Goal: Task Accomplishment & Management: Manage account settings

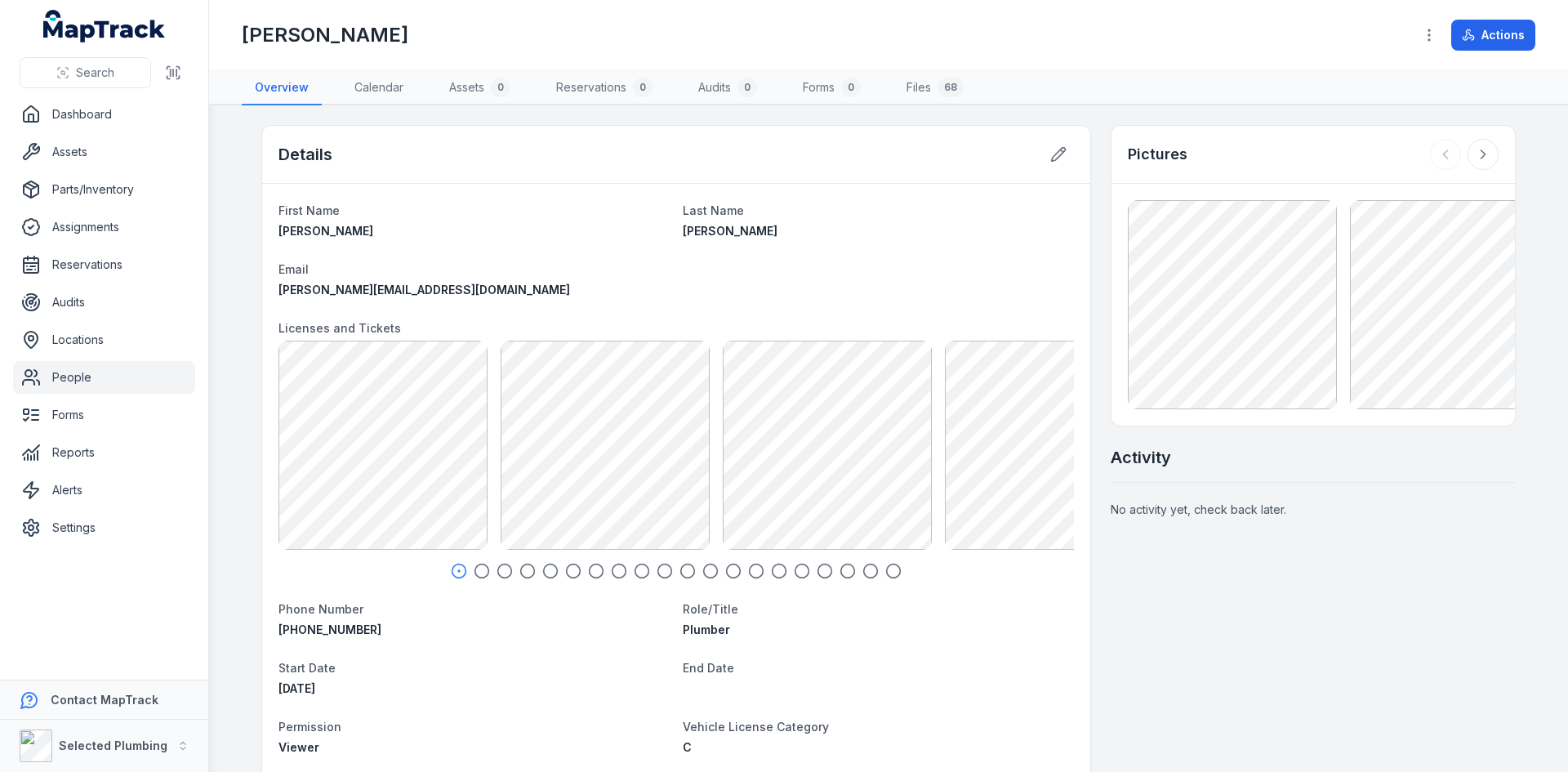
drag, startPoint x: 74, startPoint y: 375, endPoint x: 112, endPoint y: 375, distance: 38.0
click at [74, 375] on link "People" at bounding box center [104, 377] width 182 height 33
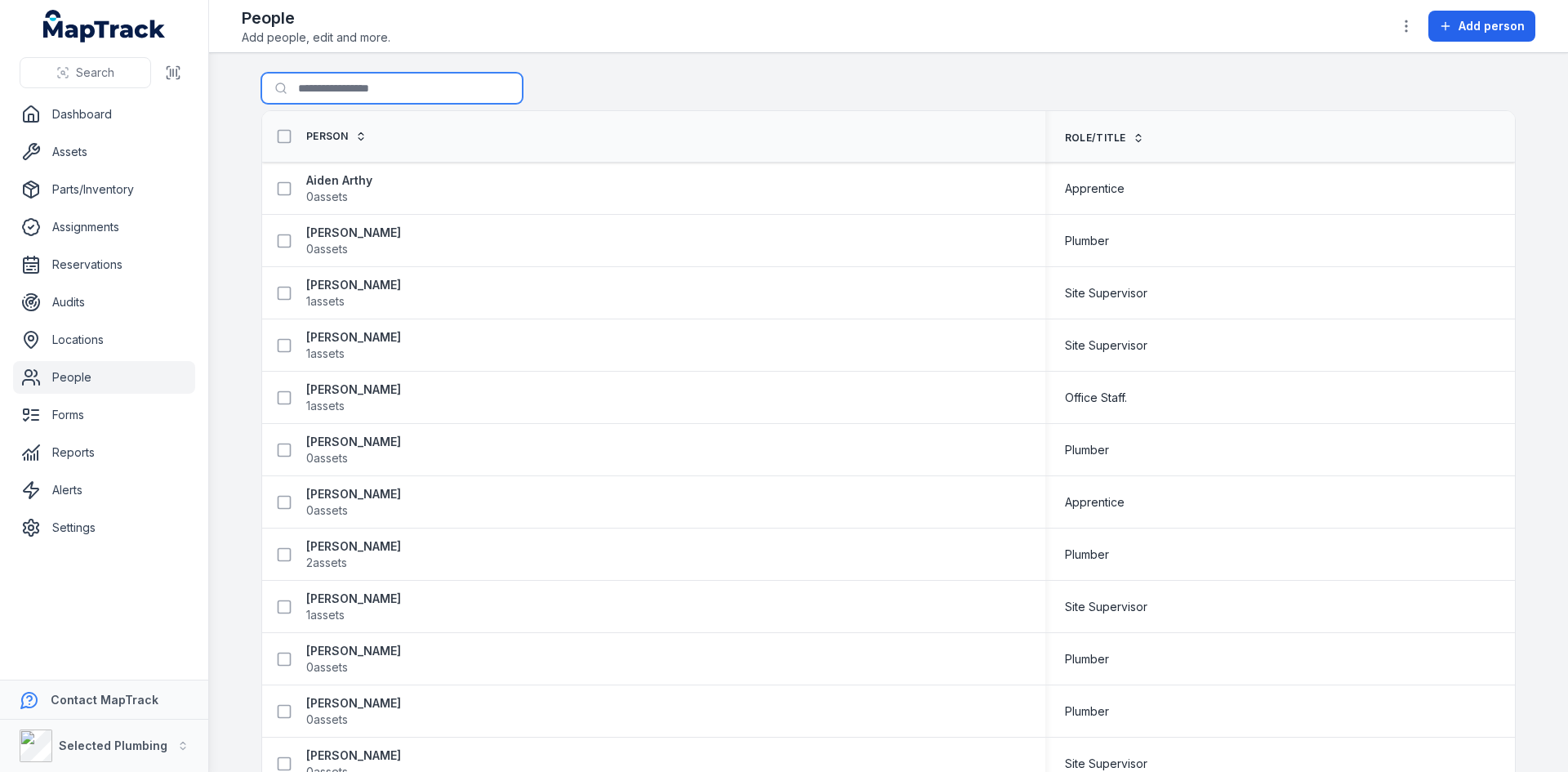
click at [346, 83] on input "Search for people" at bounding box center [392, 88] width 262 height 31
type input "*****"
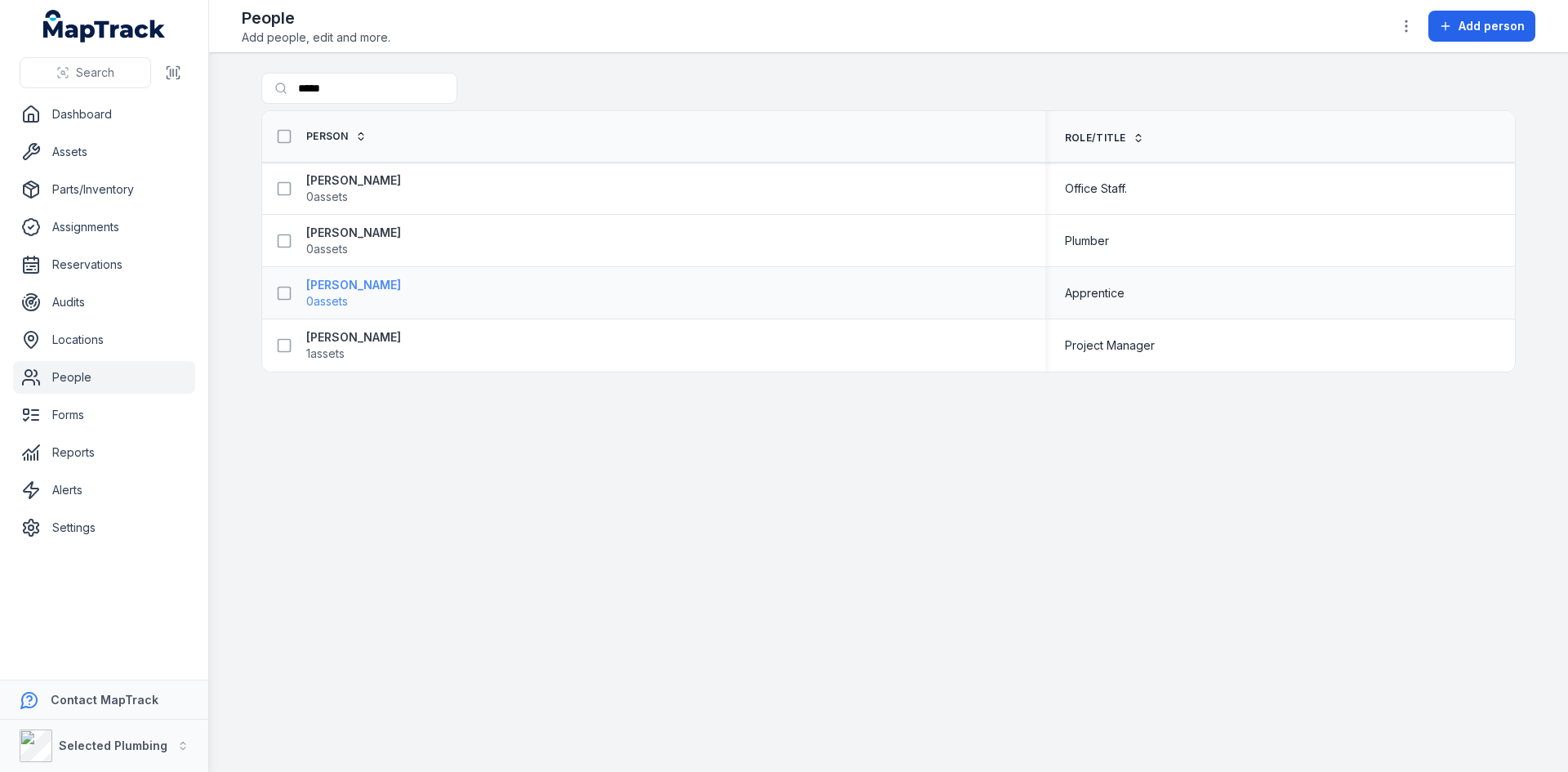
click at [341, 286] on strong "[PERSON_NAME]" at bounding box center [354, 285] width 95 height 17
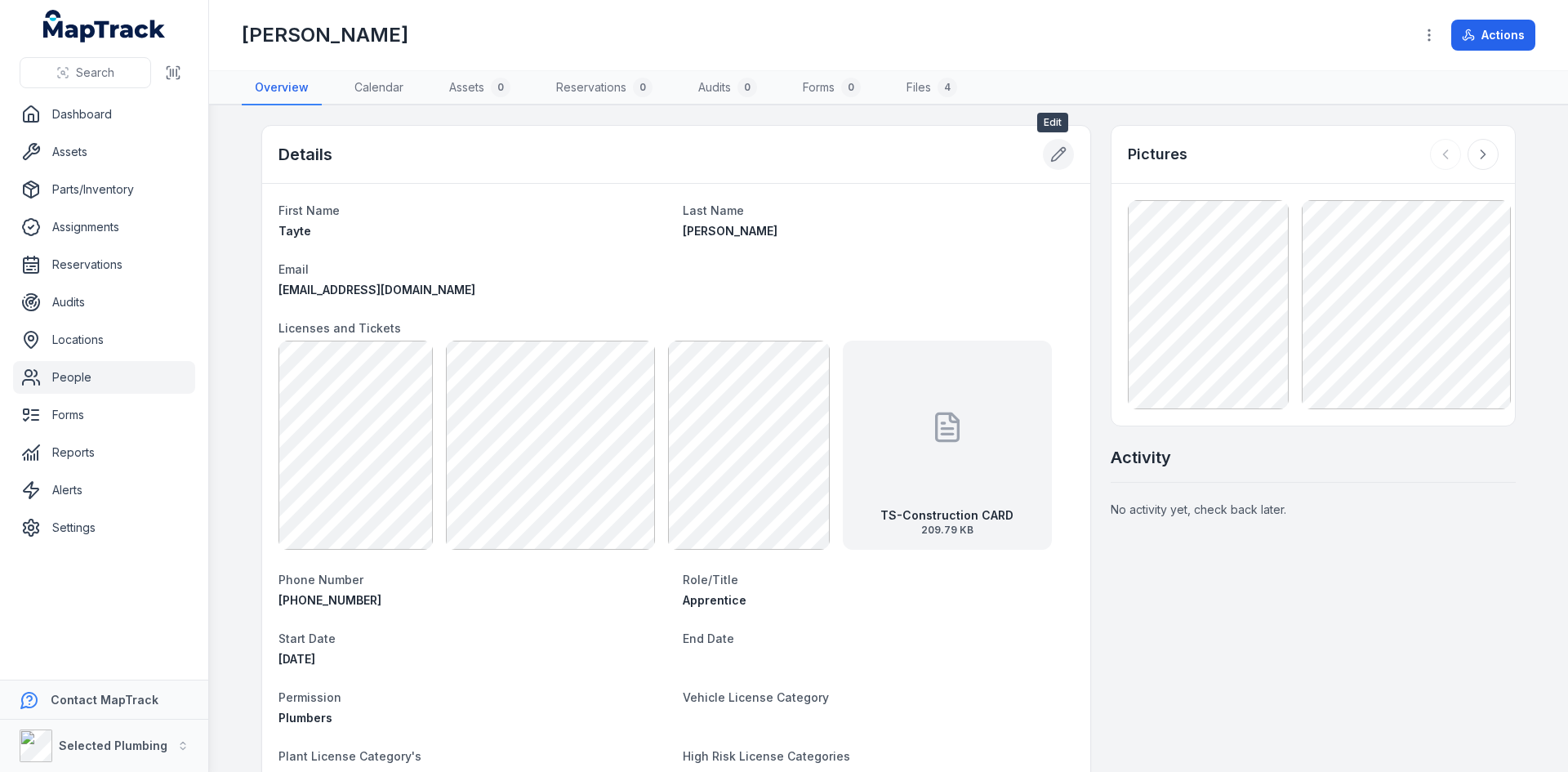
click at [1052, 156] on icon at bounding box center [1059, 155] width 17 height 17
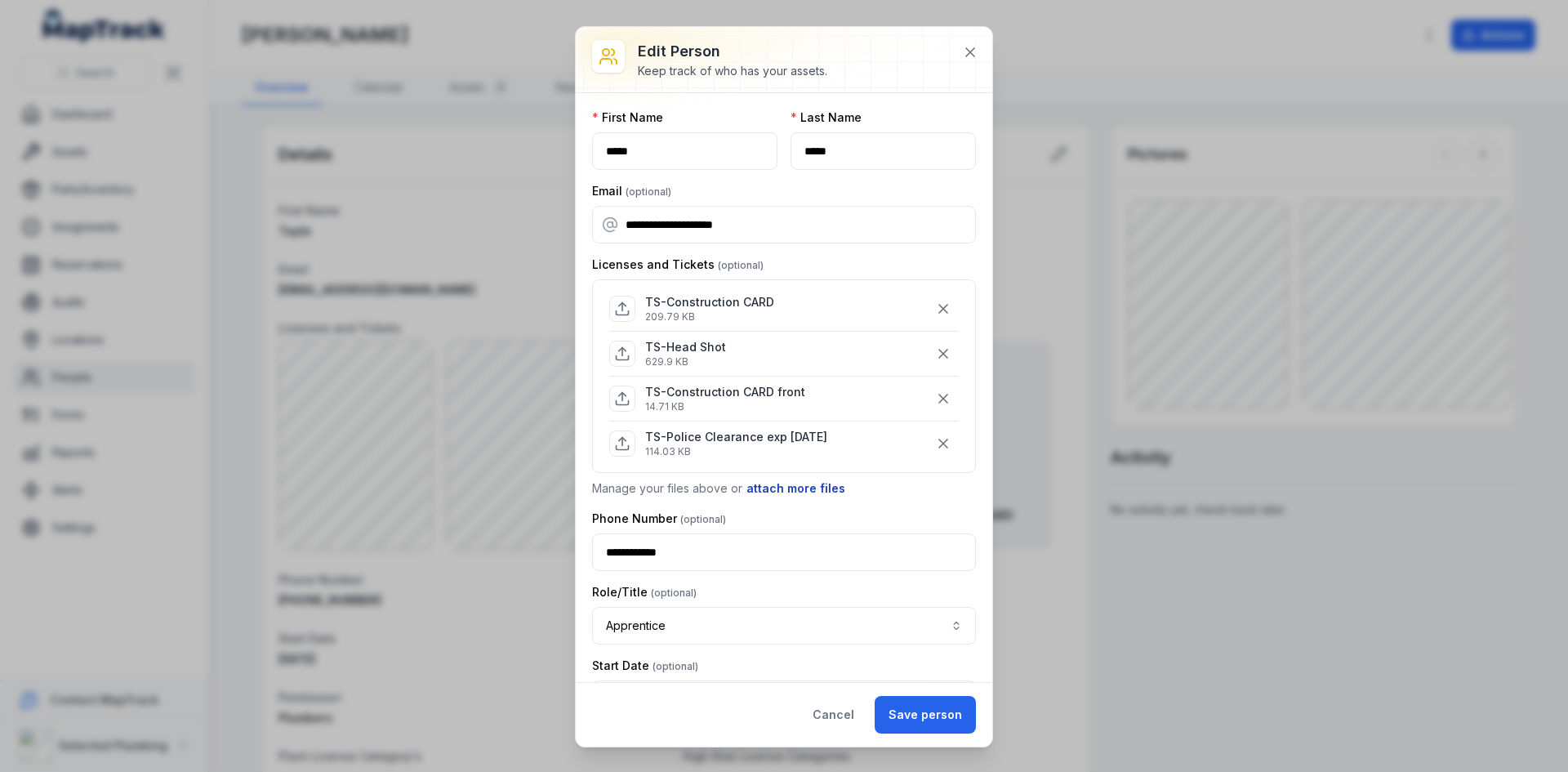
click at [777, 484] on button "attach more files" at bounding box center [796, 488] width 101 height 18
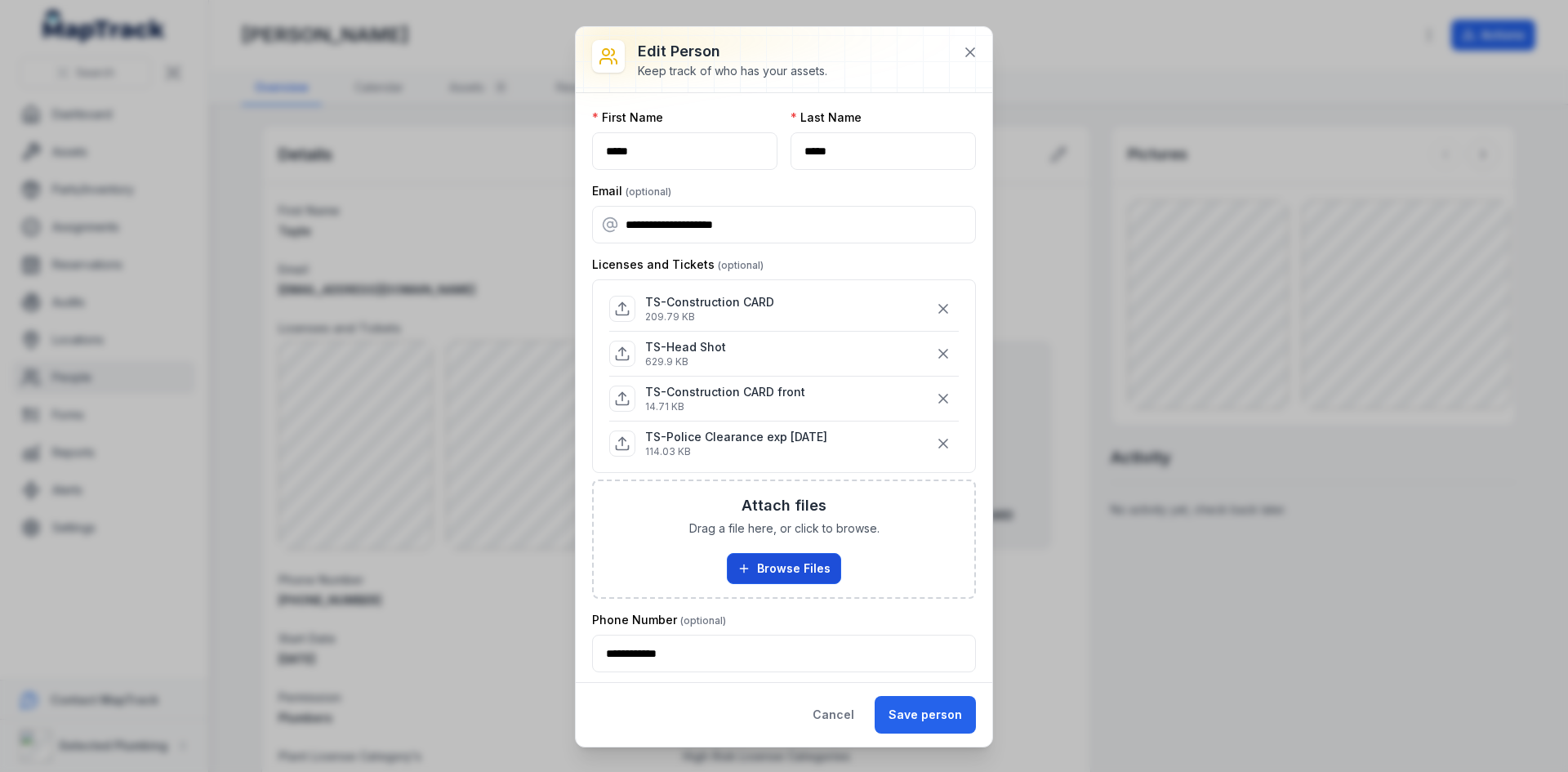
click at [769, 570] on button "Browse Files" at bounding box center [784, 568] width 115 height 31
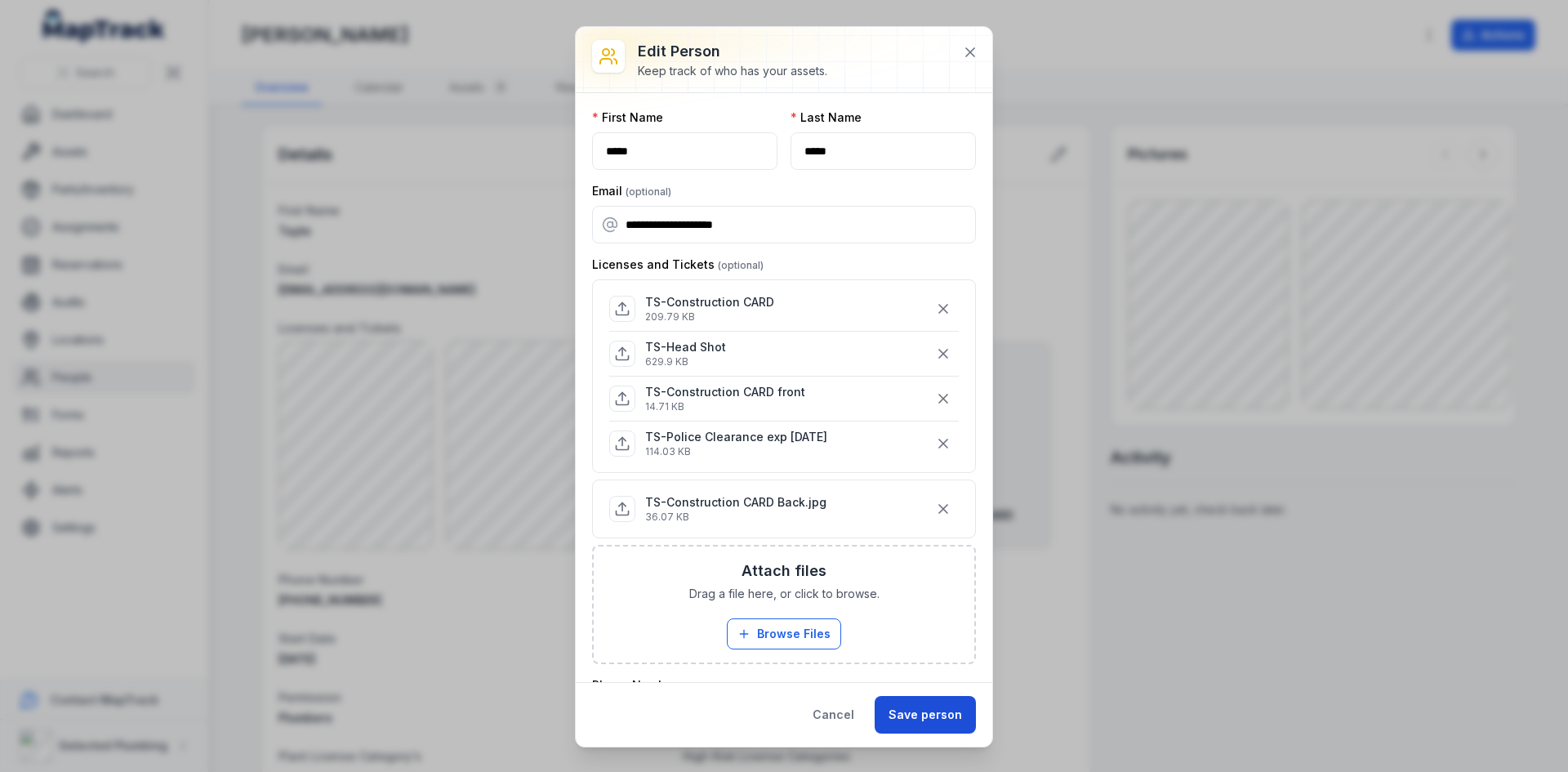
click at [940, 721] on button "Save person" at bounding box center [925, 714] width 101 height 37
